Goal: Task Accomplishment & Management: Use online tool/utility

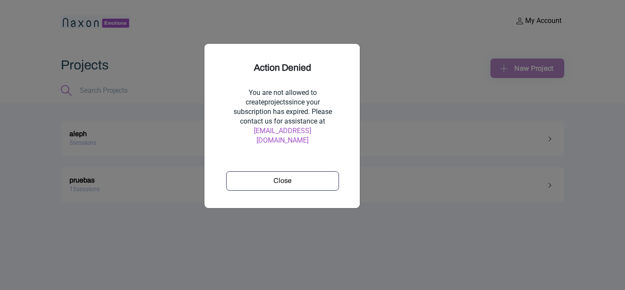
click at [253, 160] on div "Close" at bounding box center [282, 174] width 121 height 33
click at [256, 176] on div "Close" at bounding box center [282, 181] width 107 height 10
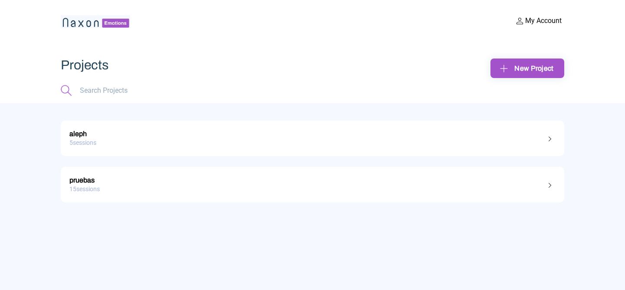
click at [334, 141] on div "5 sessions" at bounding box center [312, 142] width 486 height 13
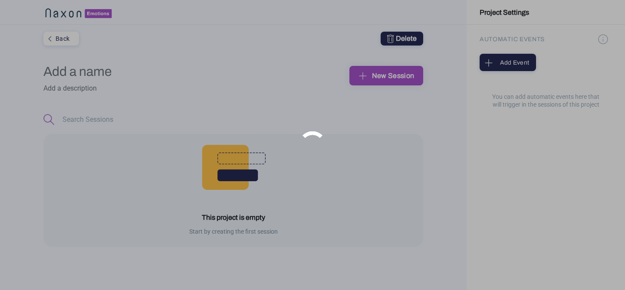
type input "aleph"
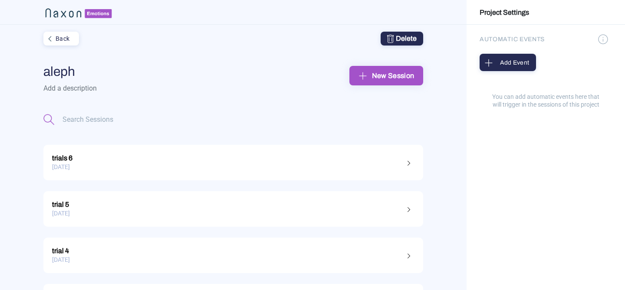
click at [396, 73] on div "New Session" at bounding box center [386, 75] width 60 height 13
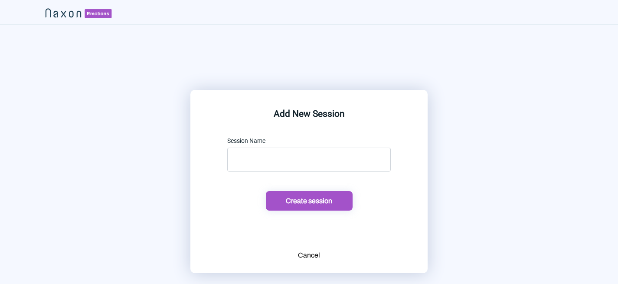
scroll to position [0, 0]
click at [307, 256] on div "Cancel" at bounding box center [309, 254] width 22 height 10
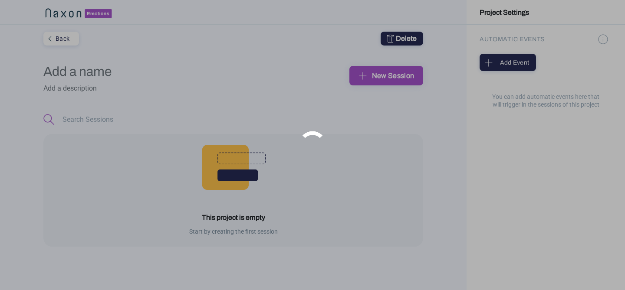
type input "aleph"
